Goal: Obtain resource: Download file/media

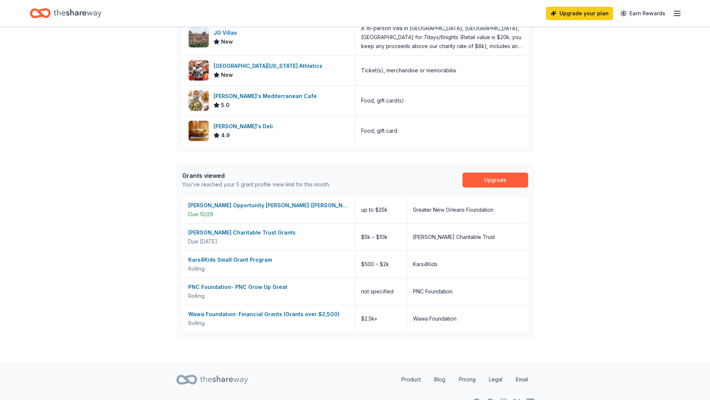
scroll to position [373, 0]
click at [272, 65] on div "[GEOGRAPHIC_DATA][US_STATE] Athletics" at bounding box center [270, 65] width 112 height 9
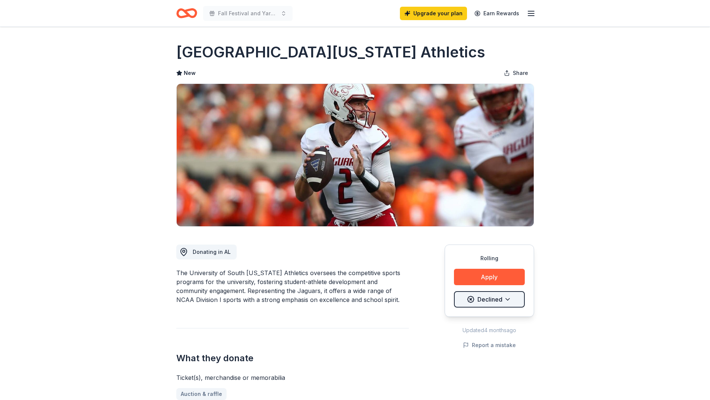
click at [507, 301] on html "Fall Festival and Yard Sale and Early Learning Year [DATE]-[DATE] Upgrade your …" at bounding box center [355, 200] width 710 height 400
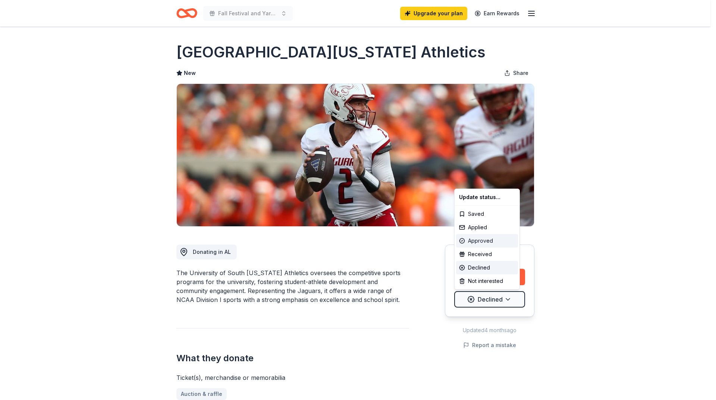
click at [483, 240] on div "Approved" at bounding box center [487, 240] width 62 height 13
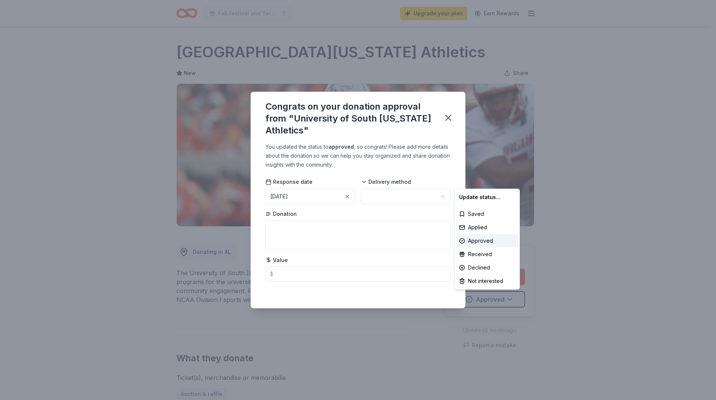
click at [387, 195] on html "Fall Festival and Yard Sale and Early Learning Year [DATE]-[DATE] Upgrade your …" at bounding box center [358, 200] width 716 height 400
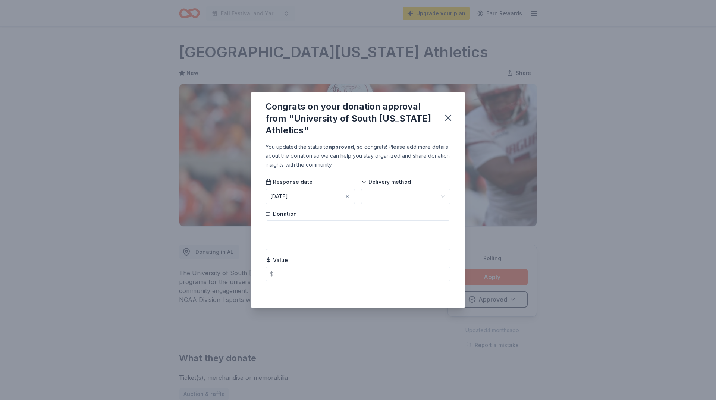
click at [387, 195] on html "Fall Festival and Yard Sale and Early Learning Year [DATE]-[DATE] Upgrade your …" at bounding box center [358, 200] width 716 height 400
click at [301, 236] on textarea at bounding box center [357, 235] width 185 height 30
type textarea "4 pack of tickets"
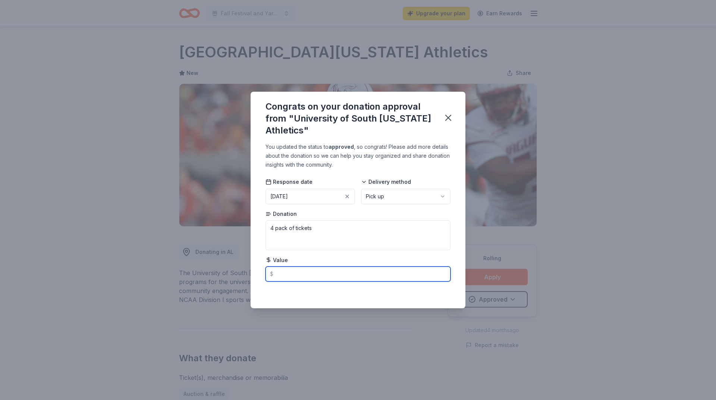
click at [291, 274] on input "text" at bounding box center [357, 273] width 185 height 15
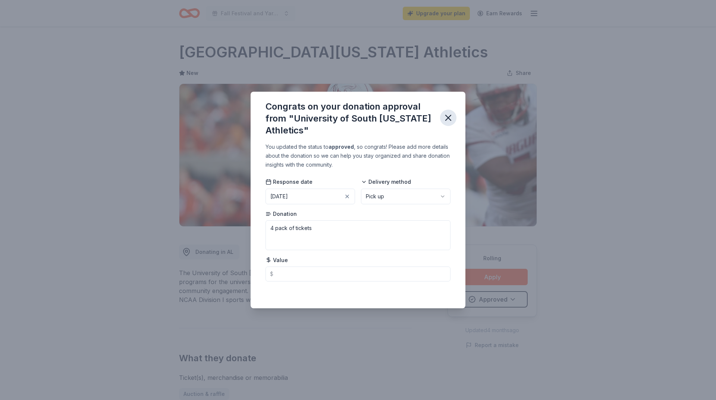
click at [447, 119] on icon "button" at bounding box center [447, 117] width 5 height 5
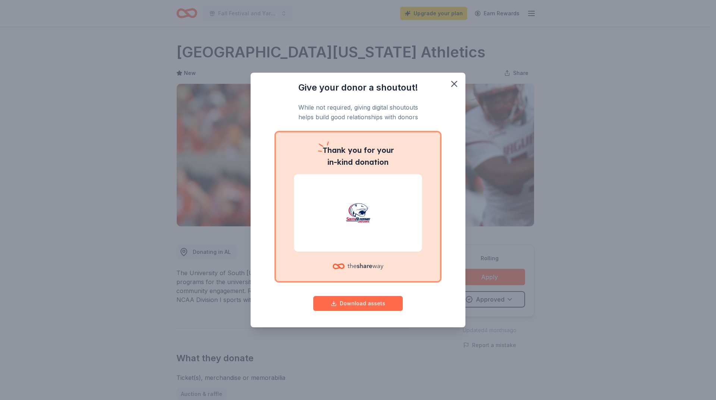
click at [359, 304] on button "Download assets" at bounding box center [357, 303] width 89 height 15
